Goal: Task Accomplishment & Management: Manage account settings

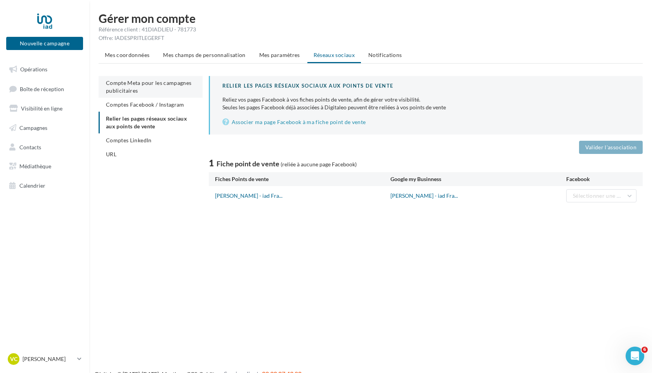
click at [155, 86] on span "Compte Meta pour les campagnes publicitaires" at bounding box center [149, 87] width 86 height 14
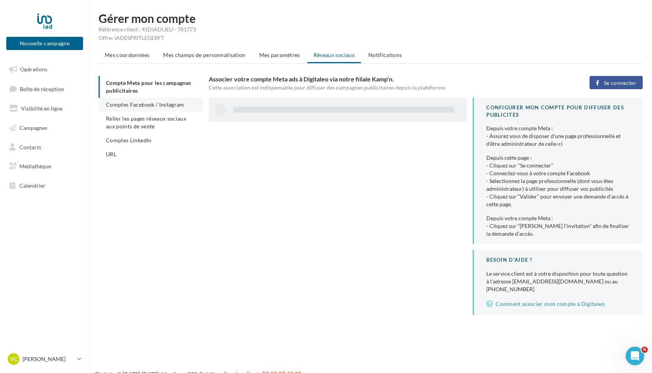
click at [156, 110] on li "Comptes Facebook / Instagram" at bounding box center [151, 105] width 104 height 14
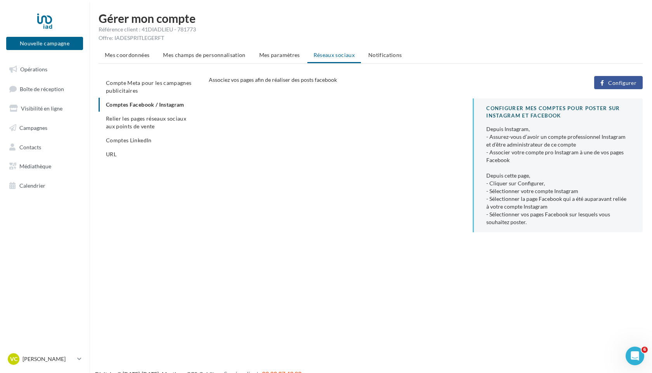
click at [631, 83] on span "Configurer" at bounding box center [622, 83] width 28 height 6
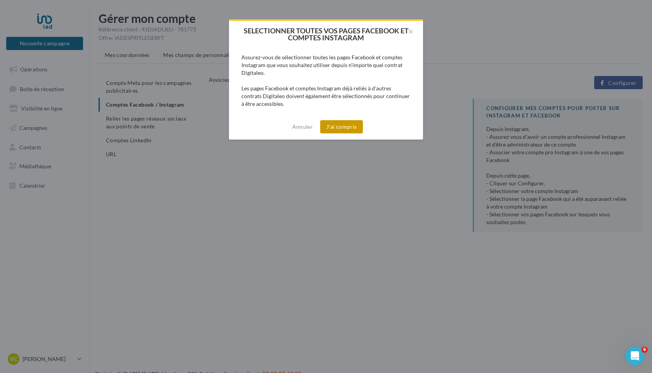
click at [348, 132] on button "J'ai compris" at bounding box center [341, 126] width 43 height 13
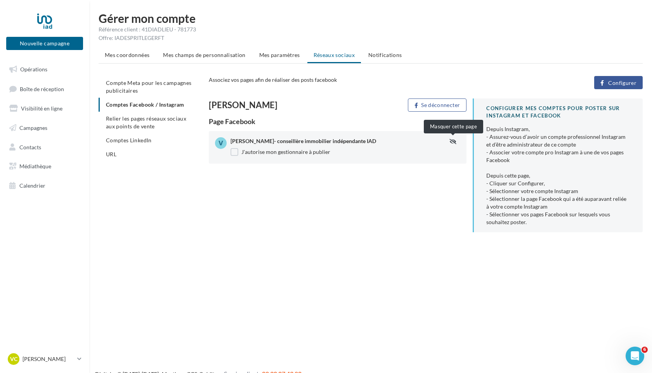
scroll to position [0, 0]
click at [144, 121] on span "Relier les pages réseaux sociaux aux points de vente" at bounding box center [146, 122] width 80 height 14
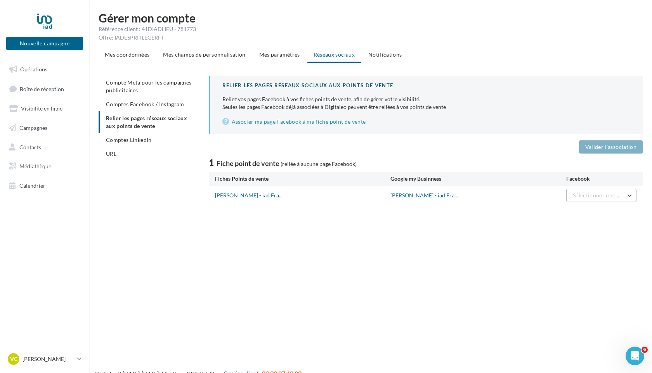
click at [627, 196] on span "Sélectionner une page" at bounding box center [600, 195] width 55 height 7
click at [557, 221] on span "Virginie Corcin- conseillère immobilier indépendante IAD" at bounding box center [568, 219] width 73 height 14
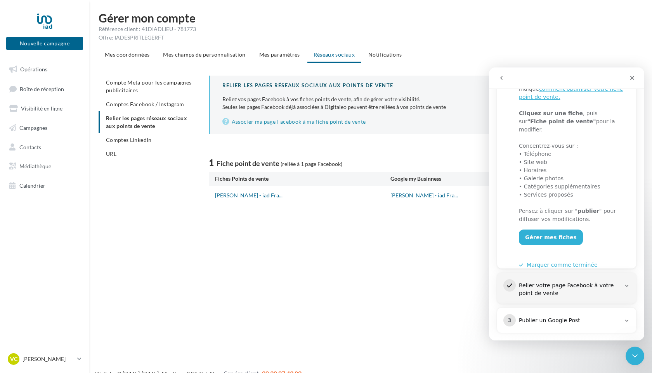
scroll to position [165, 0]
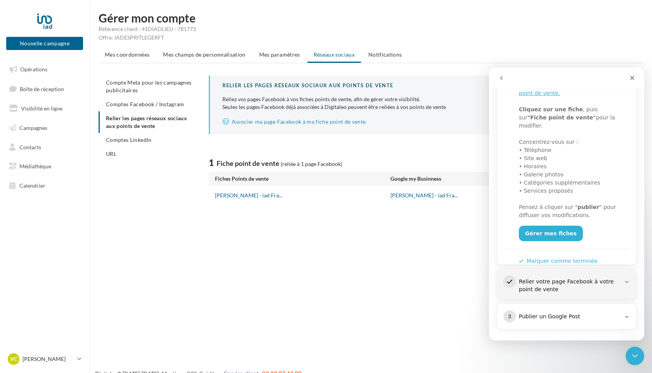
click at [588, 282] on div "Relier votre page Facebook à votre point de vente" at bounding box center [570, 286] width 102 height 16
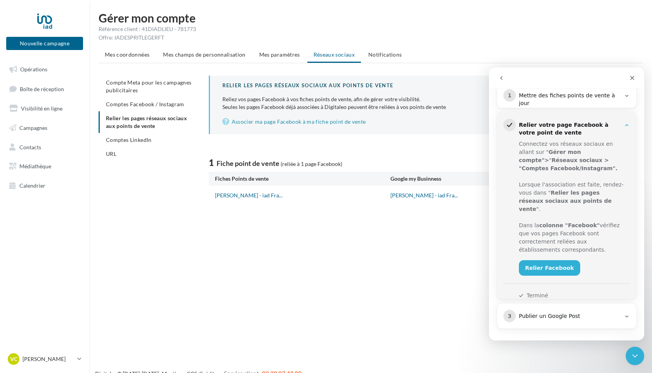
scroll to position [111, 0]
click at [553, 260] on link "Relier Facebook" at bounding box center [549, 268] width 61 height 16
click at [550, 260] on link "Relier Facebook" at bounding box center [549, 268] width 61 height 16
click at [534, 292] on button "Terminé" at bounding box center [533, 296] width 29 height 8
click at [529, 263] on link "Relier Facebook" at bounding box center [549, 268] width 61 height 16
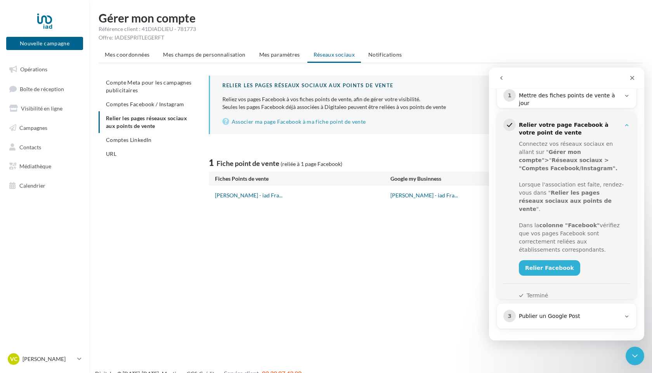
click at [628, 317] on icon "Intercom Messenger" at bounding box center [627, 317] width 6 height 6
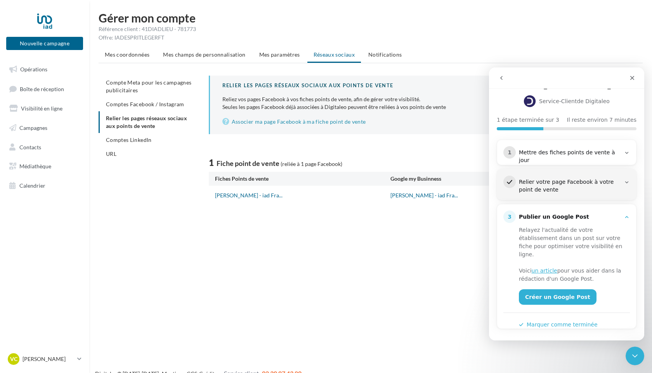
scroll to position [54, 0]
click at [605, 156] on div "1 Mettre des fiches points de vente à jour" at bounding box center [566, 155] width 127 height 18
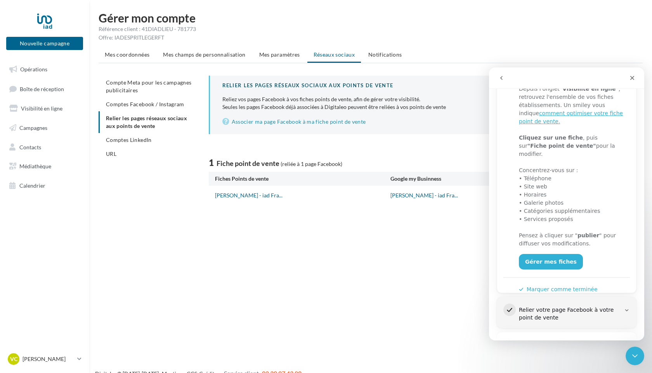
scroll to position [144, 0]
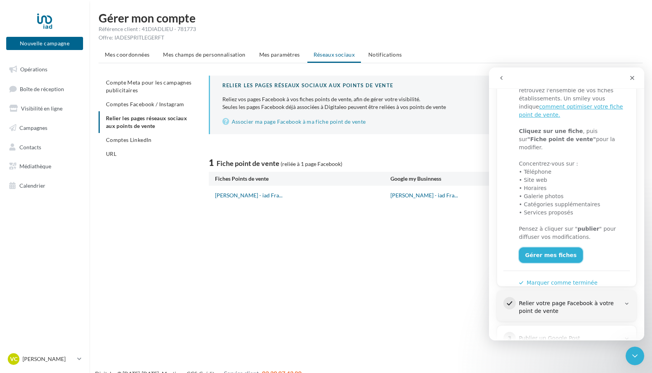
click at [551, 248] on link "Gérer mes fiches" at bounding box center [551, 256] width 64 height 16
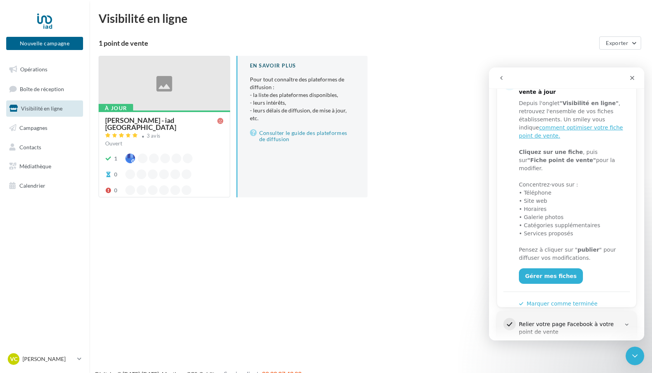
scroll to position [130, 0]
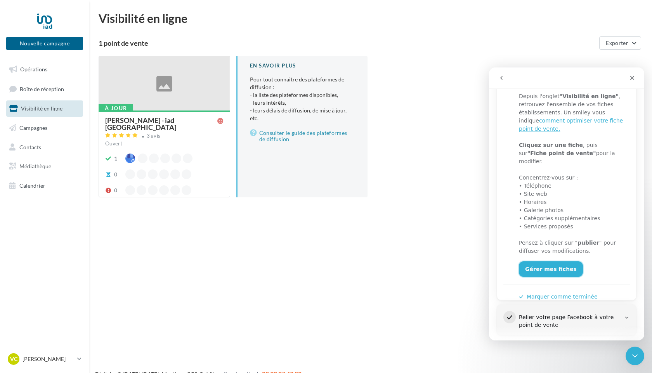
click at [550, 262] on link "Gérer mes fiches" at bounding box center [551, 270] width 64 height 16
click at [221, 121] on icon at bounding box center [220, 121] width 6 height 6
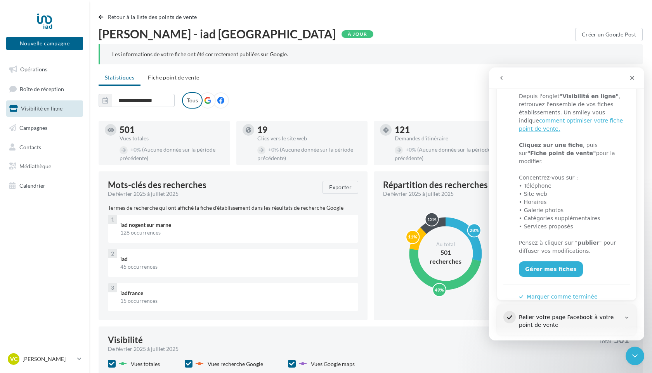
click at [221, 101] on icon at bounding box center [220, 100] width 7 height 7
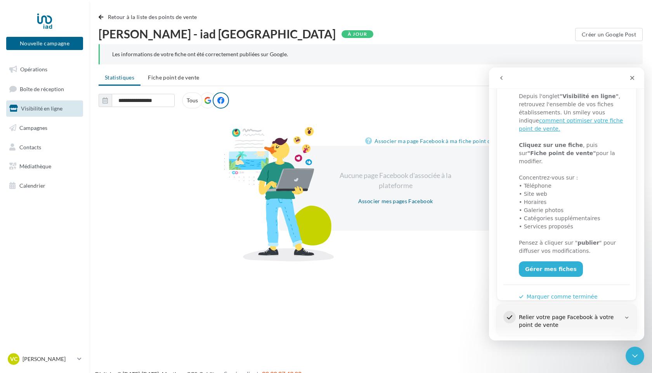
click at [502, 79] on icon "go back" at bounding box center [501, 78] width 6 height 6
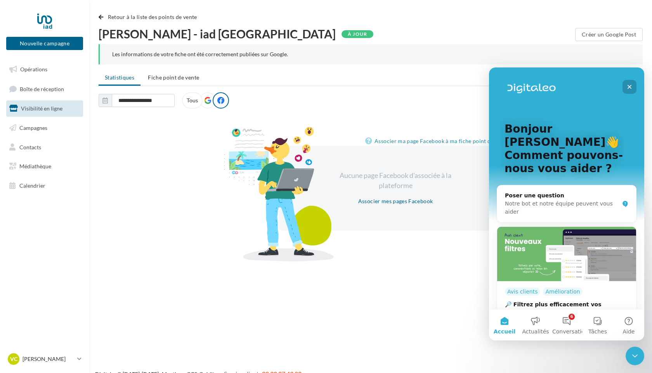
click at [631, 90] on div "Fermer" at bounding box center [629, 87] width 14 height 14
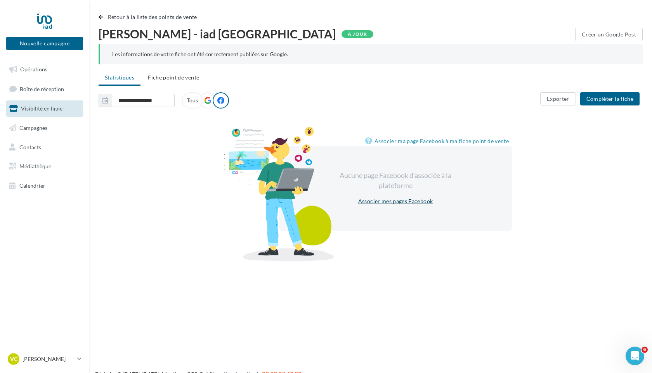
click at [376, 202] on link "Associer mes pages Facebook" at bounding box center [395, 201] width 81 height 9
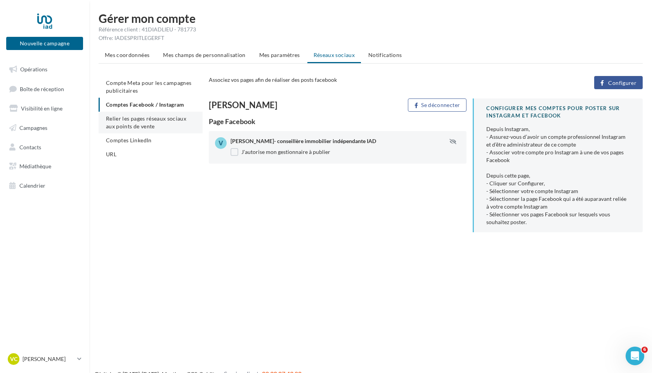
click at [140, 126] on span "Relier les pages réseaux sociaux aux points de vente" at bounding box center [146, 122] width 80 height 14
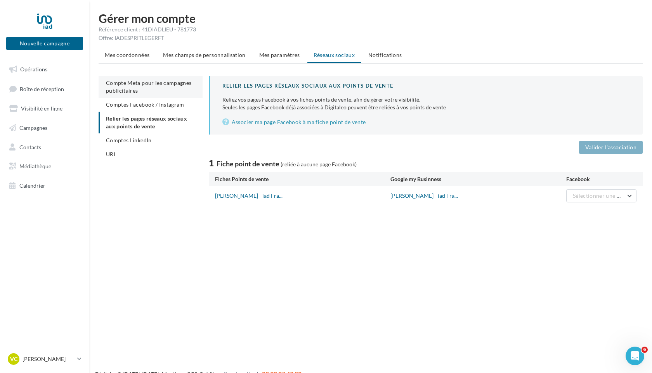
click at [130, 85] on span "Compte Meta pour les campagnes publicitaires" at bounding box center [149, 87] width 86 height 14
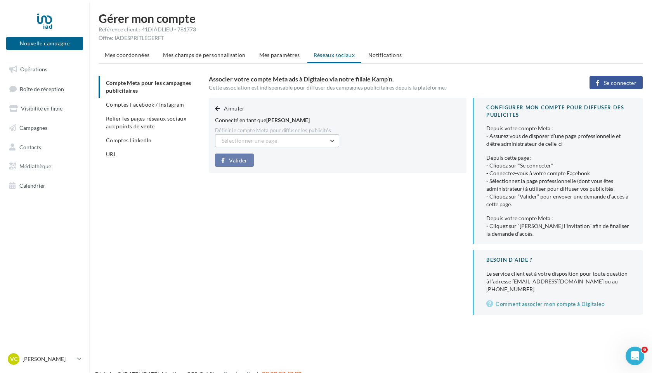
click at [334, 141] on button "Sélectionner une page" at bounding box center [277, 140] width 124 height 13
click at [298, 162] on span "Virginie Corcin- conseillère immobilier indépendante IAD (Admin)" at bounding box center [273, 164] width 92 height 14
click at [237, 161] on span "Valider" at bounding box center [238, 161] width 18 height 6
